Goal: Complete application form

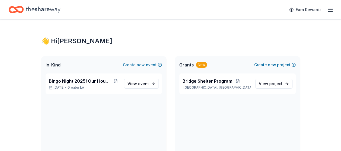
click at [328, 10] on line "button" at bounding box center [330, 10] width 4 height 0
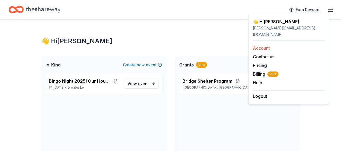
click at [263, 45] on link "Account" at bounding box center [261, 47] width 17 height 5
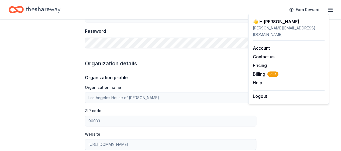
scroll to position [135, 0]
click at [295, 105] on div "Account About me Profile Edit First name Jason Last name Perreault Role Executi…" at bounding box center [170, 126] width 341 height 482
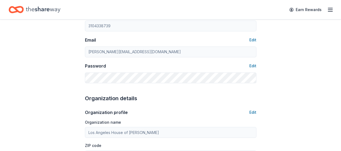
scroll to position [108, 0]
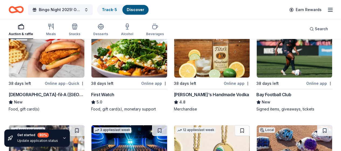
scroll to position [1321, 0]
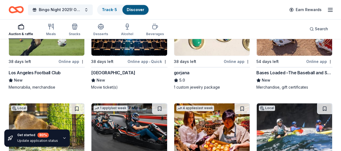
scroll to position [1402, 0]
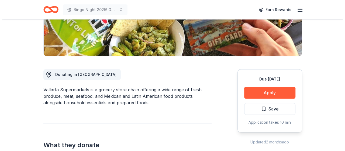
scroll to position [162, 0]
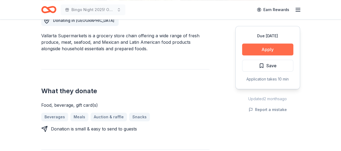
click at [272, 47] on button "Apply" at bounding box center [267, 49] width 51 height 12
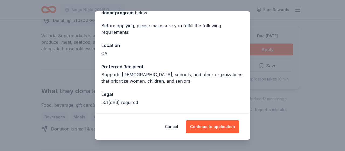
scroll to position [54, 0]
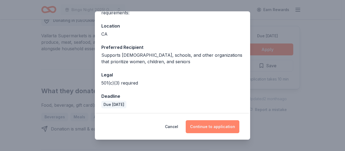
click at [215, 126] on button "Continue to application" at bounding box center [213, 126] width 54 height 13
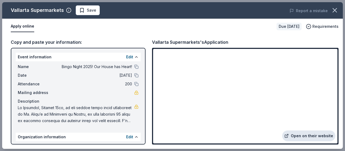
click at [305, 136] on link "Open on their website" at bounding box center [308, 135] width 53 height 11
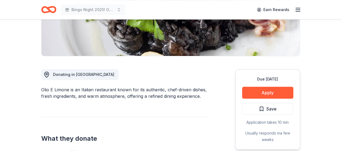
scroll to position [81, 0]
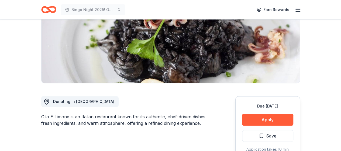
drag, startPoint x: 68, startPoint y: 117, endPoint x: 51, endPoint y: 117, distance: 17.8
click at [51, 117] on div "Olio E Limone is an Italian restaurant known for its authentic, chef-driven dis…" at bounding box center [125, 119] width 168 height 13
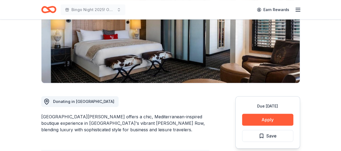
scroll to position [108, 0]
